Goal: Transaction & Acquisition: Subscribe to service/newsletter

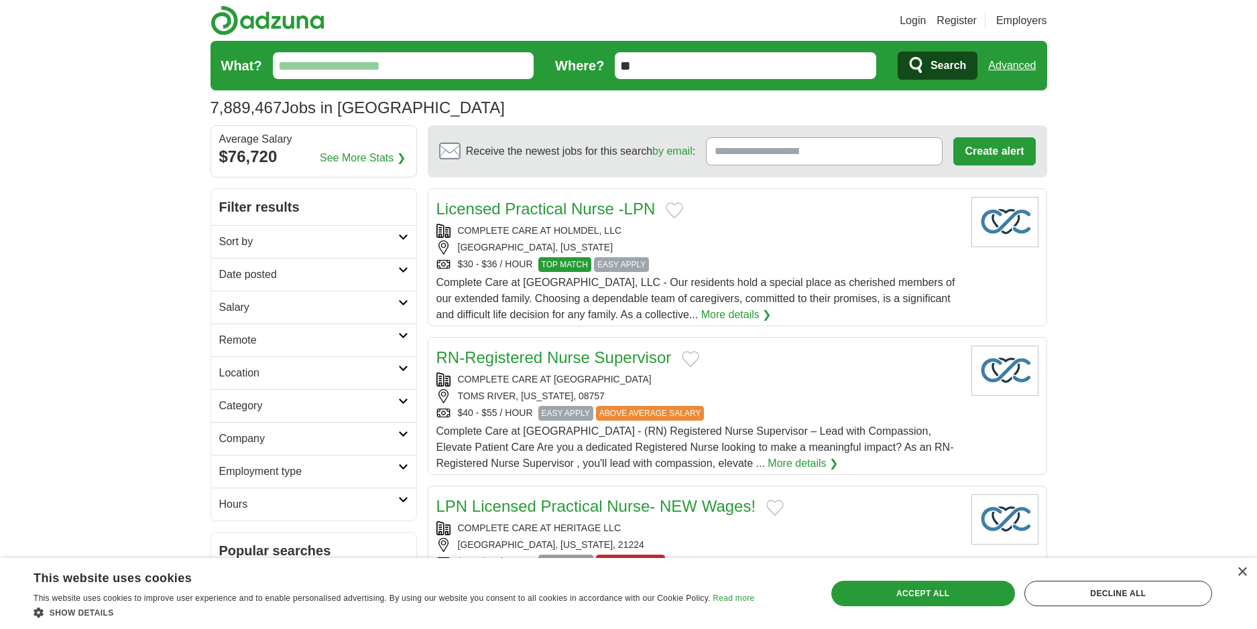
click at [404, 239] on icon at bounding box center [403, 237] width 10 height 7
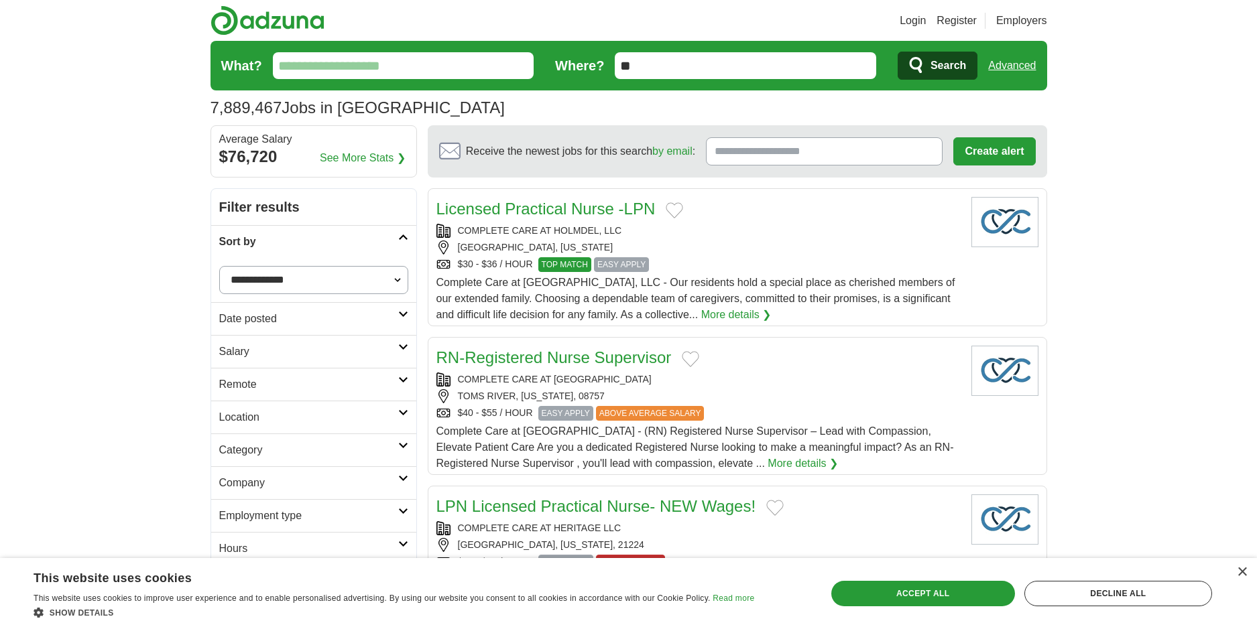
click at [328, 65] on input "What?" at bounding box center [403, 65] width 261 height 27
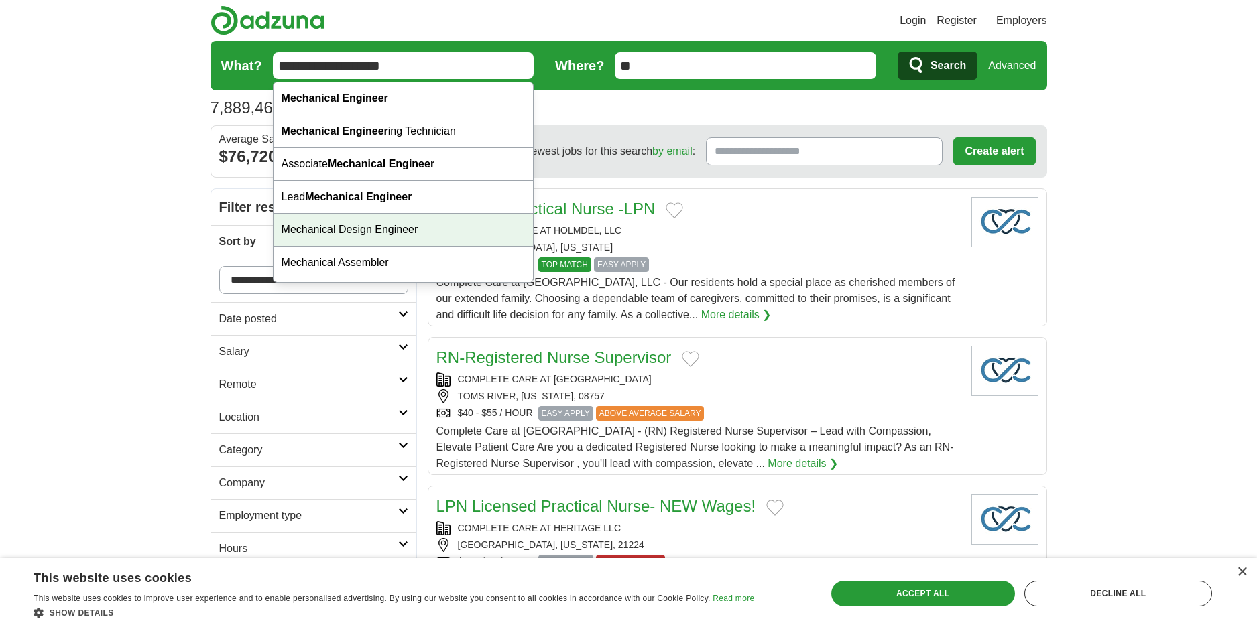
click at [361, 235] on div "Mechanical Design Engineer" at bounding box center [404, 230] width 260 height 33
type input "**********"
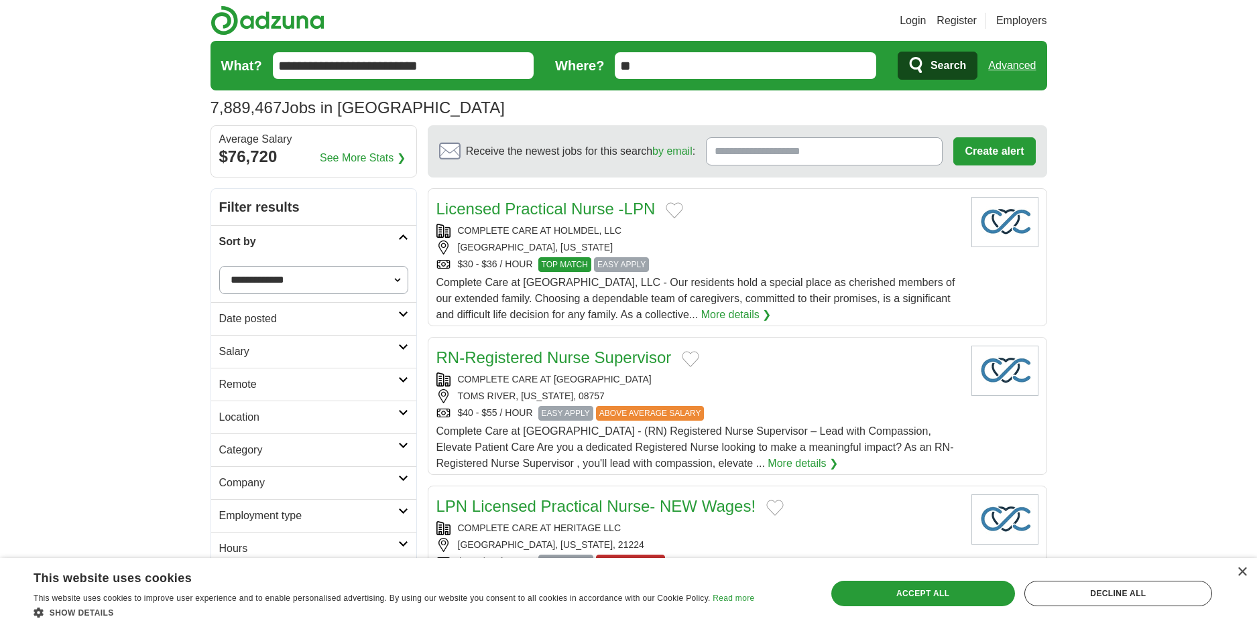
click at [935, 63] on span "Search" at bounding box center [948, 65] width 36 height 27
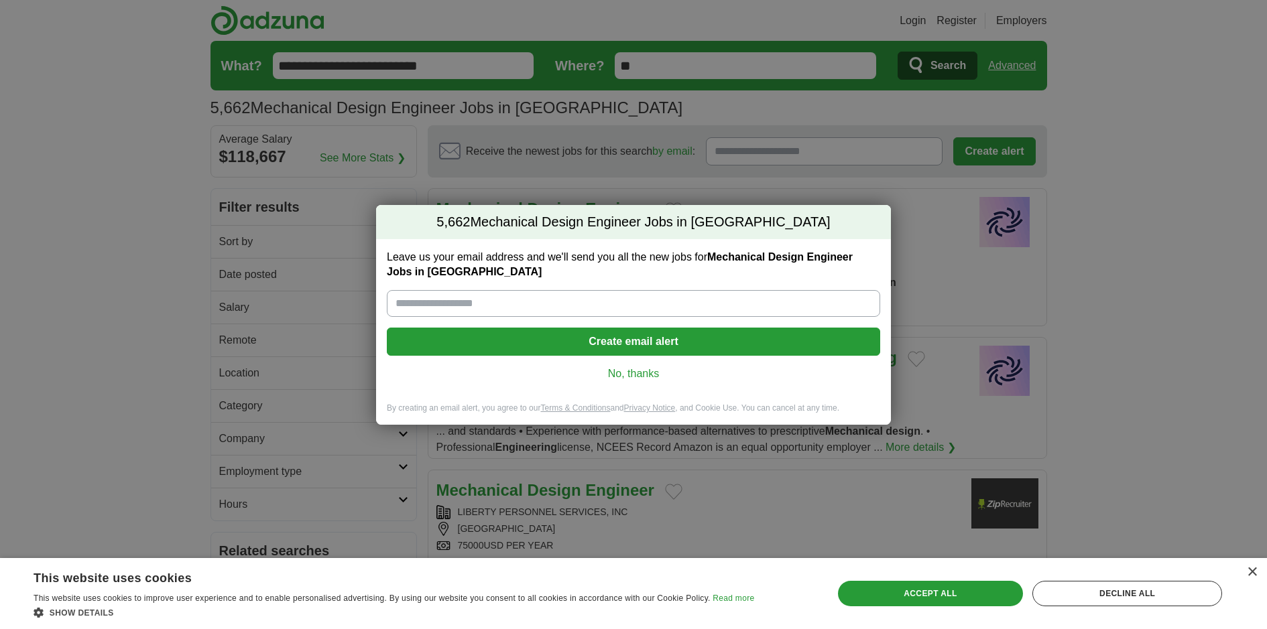
click at [453, 303] on input "Leave us your email address and we'll send you all the new jobs for Mechanical …" at bounding box center [633, 303] width 493 height 27
type input "**********"
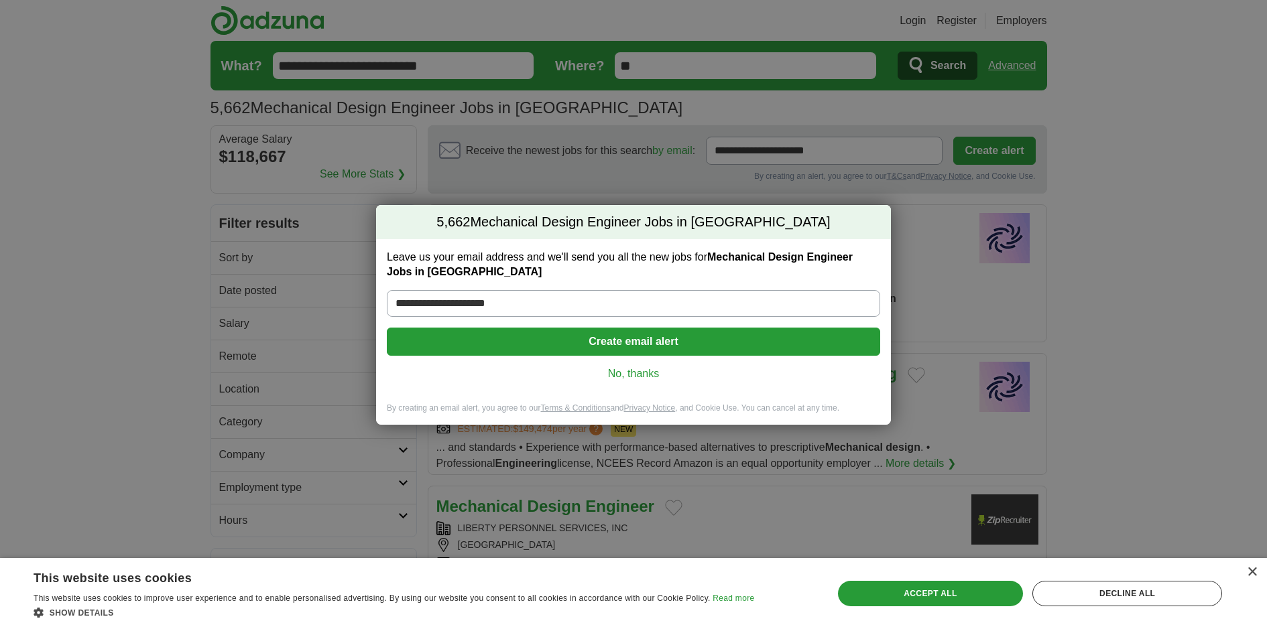
click at [566, 343] on button "Create email alert" at bounding box center [633, 342] width 493 height 28
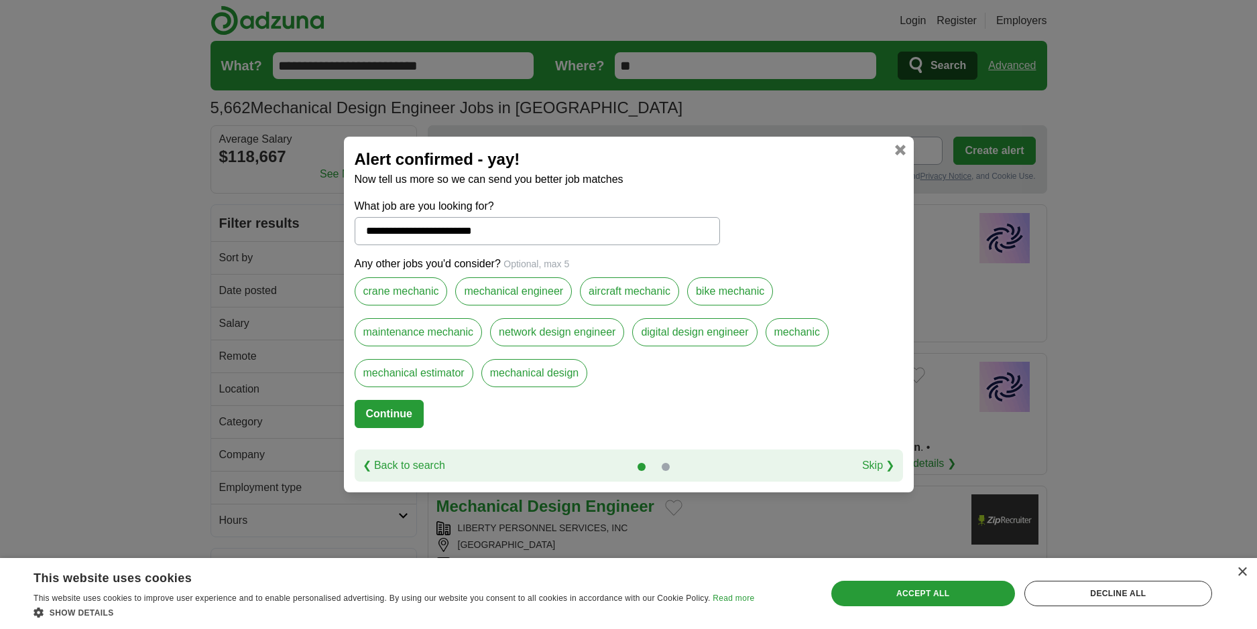
click at [511, 290] on label "mechanical engineer" at bounding box center [513, 292] width 117 height 28
click at [388, 416] on button "Continue" at bounding box center [389, 414] width 69 height 28
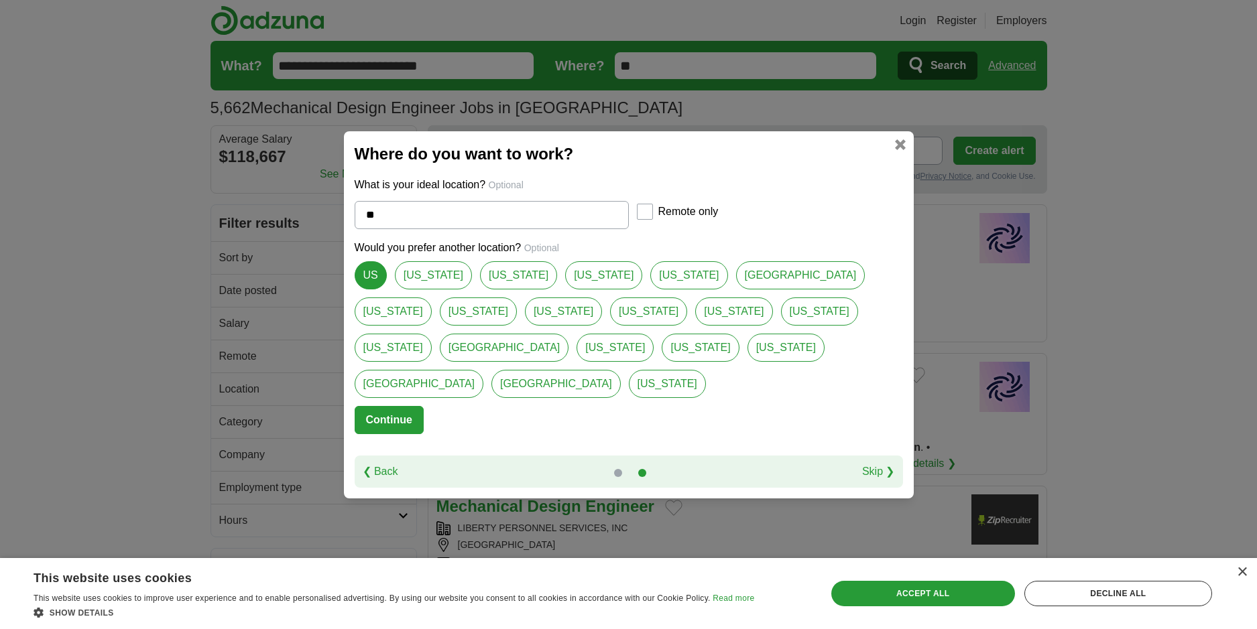
click at [395, 406] on button "Continue" at bounding box center [389, 420] width 69 height 28
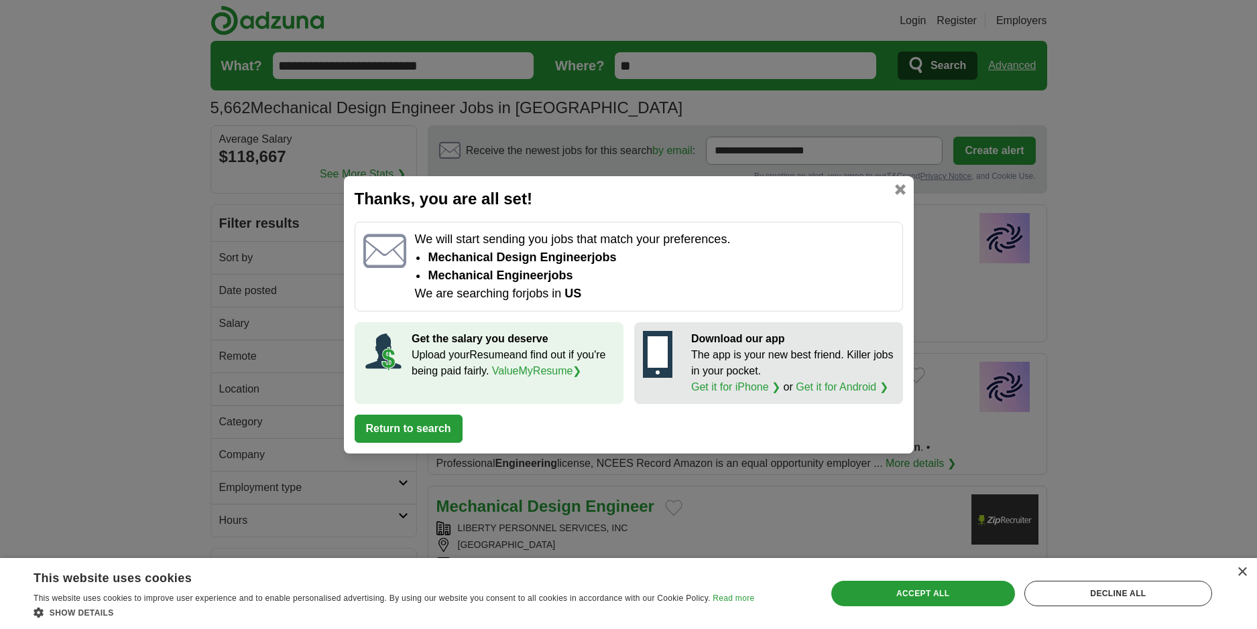
click at [903, 190] on link at bounding box center [900, 189] width 11 height 11
